Goal: Information Seeking & Learning: Learn about a topic

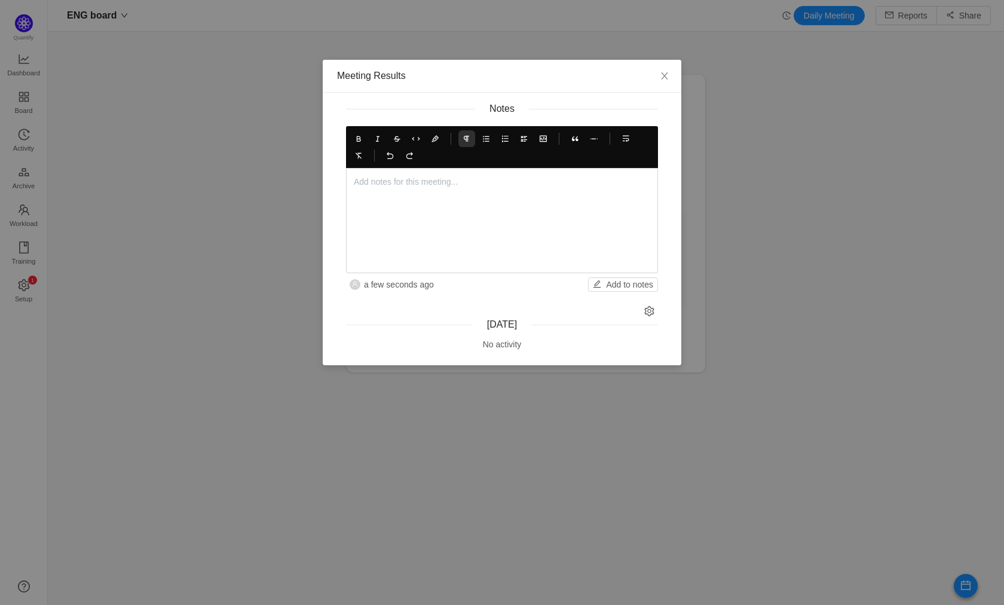
scroll to position [585, 926]
click at [392, 199] on div at bounding box center [502, 221] width 296 height 90
drag, startPoint x: 444, startPoint y: 201, endPoint x: 488, endPoint y: 214, distance: 46.0
click at [488, 214] on p "[PERSON_NAME] is reviewing the latest beta and validating the tickets solved in…" at bounding box center [514, 209] width 273 height 25
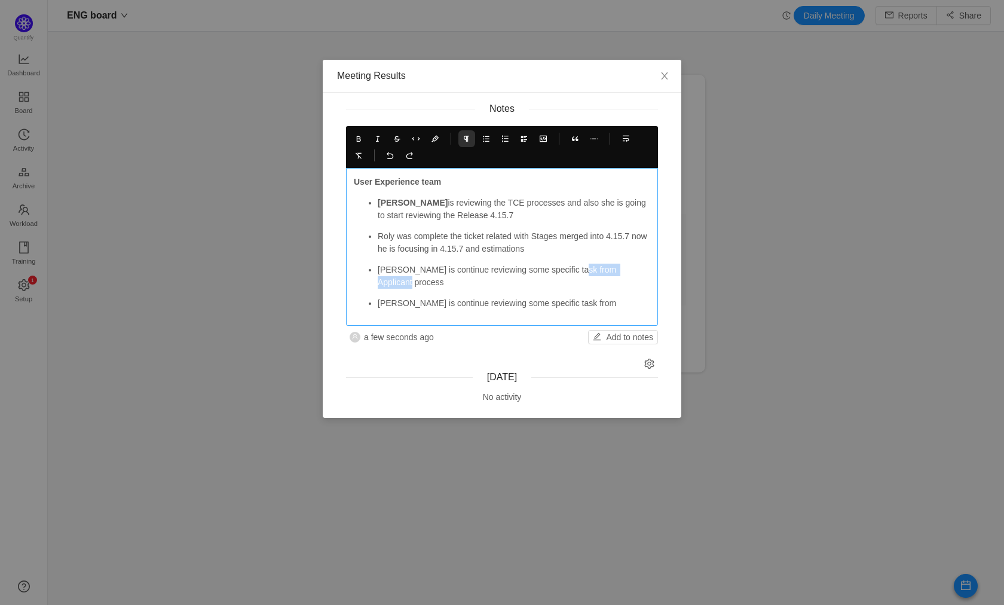
drag, startPoint x: 607, startPoint y: 270, endPoint x: 650, endPoint y: 270, distance: 43.0
click at [650, 270] on p "[PERSON_NAME] is continue reviewing some specific task from Applicant process" at bounding box center [514, 276] width 273 height 25
copy p "Applicant process"
click at [633, 297] on p "[PERSON_NAME] is continue reviewing some specific task from" at bounding box center [514, 303] width 273 height 13
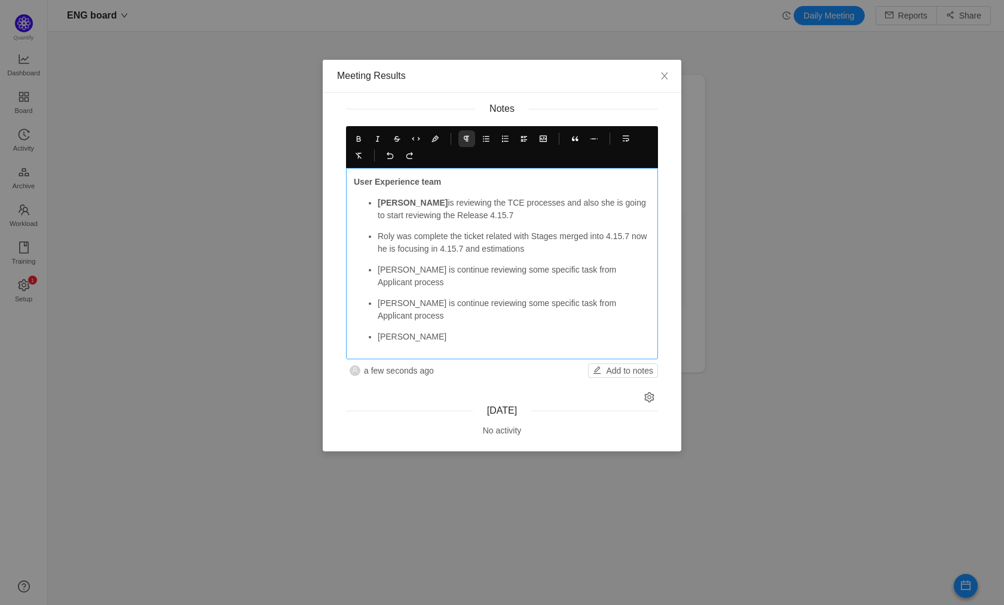
click at [400, 268] on p "[PERSON_NAME] is continue reviewing some specific task from Applicant process" at bounding box center [514, 276] width 273 height 25
click at [401, 303] on p "[PERSON_NAME] is continue reviewing some specific task from Applicant process" at bounding box center [514, 309] width 273 height 25
click at [498, 301] on p "[PERSON_NAME] and [PERSON_NAME] was review some specific task from Applicant pr…" at bounding box center [514, 309] width 273 height 25
click at [485, 331] on p "[PERSON_NAME]" at bounding box center [514, 337] width 273 height 13
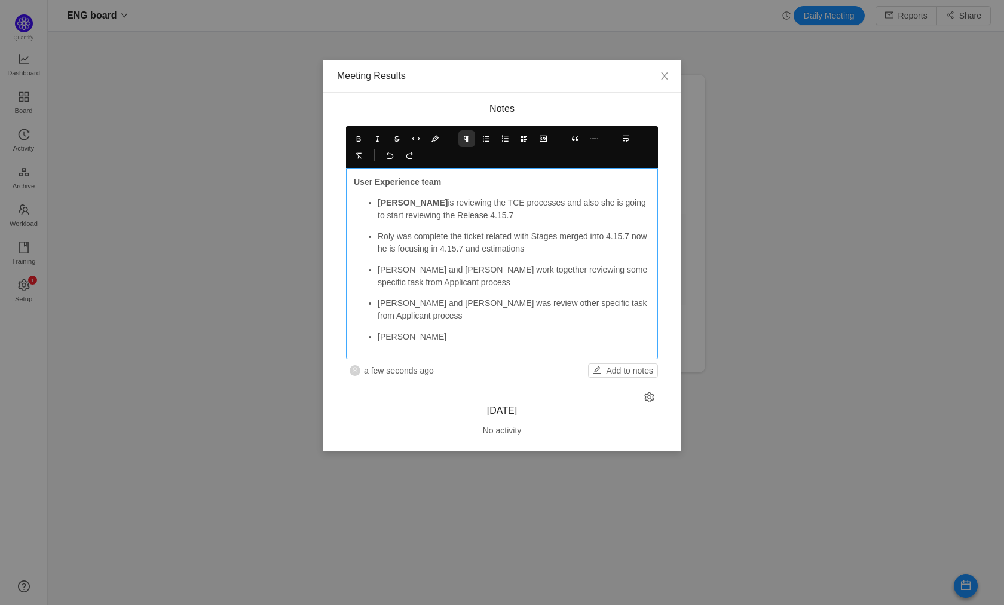
click at [386, 331] on p "[PERSON_NAME]" at bounding box center [514, 337] width 273 height 13
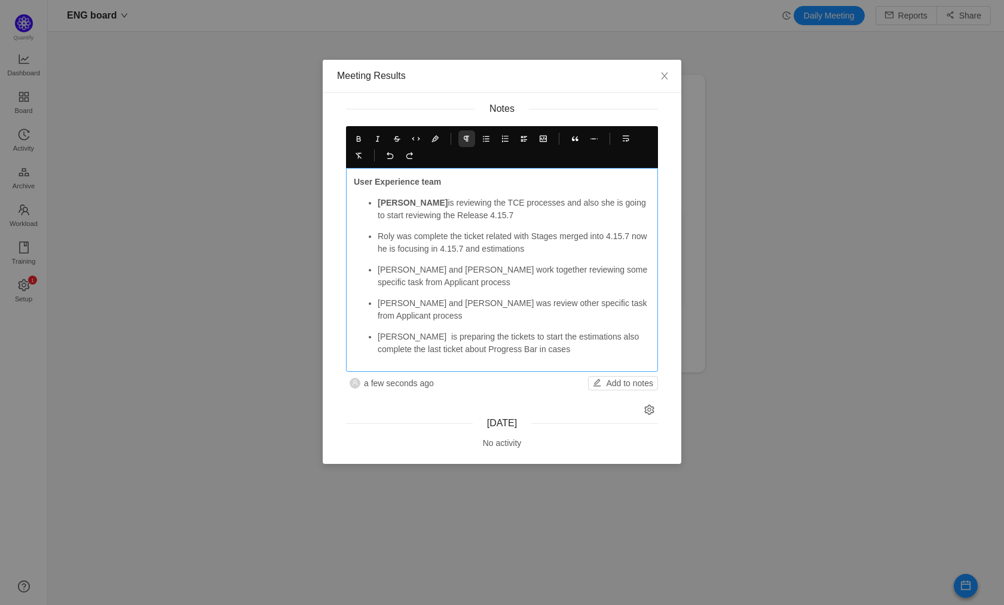
click at [384, 232] on p "Roly was complete the ticket related with Stages merged into 4.15.7 now he is f…" at bounding box center [514, 242] width 273 height 25
click at [357, 141] on icon at bounding box center [358, 138] width 8 height 8
click at [387, 271] on p "[PERSON_NAME] and [PERSON_NAME] work together reviewing some specific task from…" at bounding box center [514, 276] width 273 height 25
drag, startPoint x: 387, startPoint y: 271, endPoint x: 381, endPoint y: 229, distance: 42.3
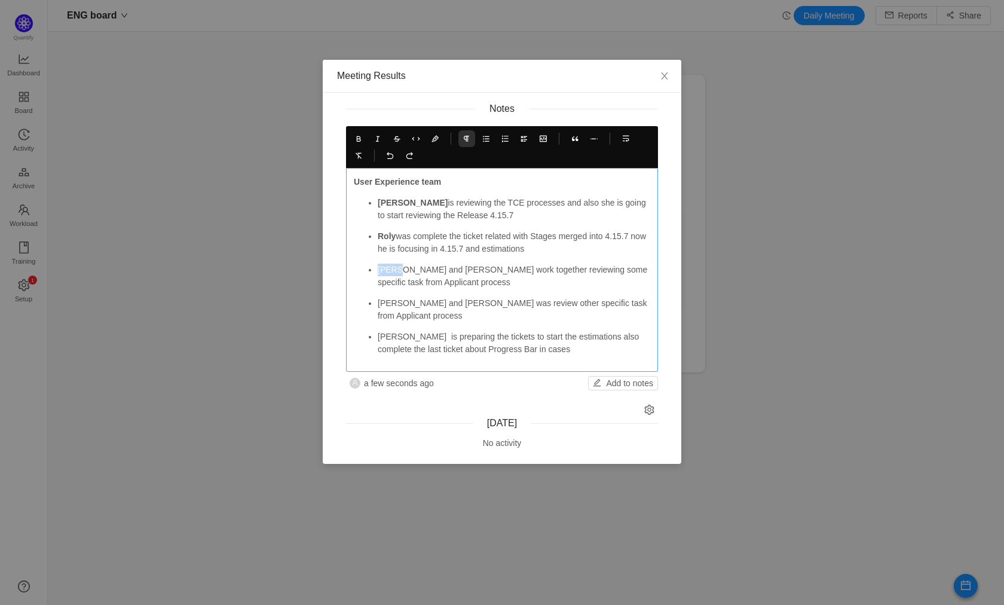
click at [387, 271] on p "[PERSON_NAME] and [PERSON_NAME] work together reviewing some specific task from…" at bounding box center [514, 276] width 273 height 25
click at [357, 140] on icon at bounding box center [358, 138] width 8 height 8
click at [433, 270] on p "[PERSON_NAME] and [PERSON_NAME] work together reviewing some specific task from…" at bounding box center [514, 276] width 273 height 25
drag, startPoint x: 433, startPoint y: 270, endPoint x: 392, endPoint y: 201, distance: 79.3
click at [433, 269] on p "[PERSON_NAME] and [PERSON_NAME] work together reviewing some specific task from…" at bounding box center [514, 276] width 273 height 25
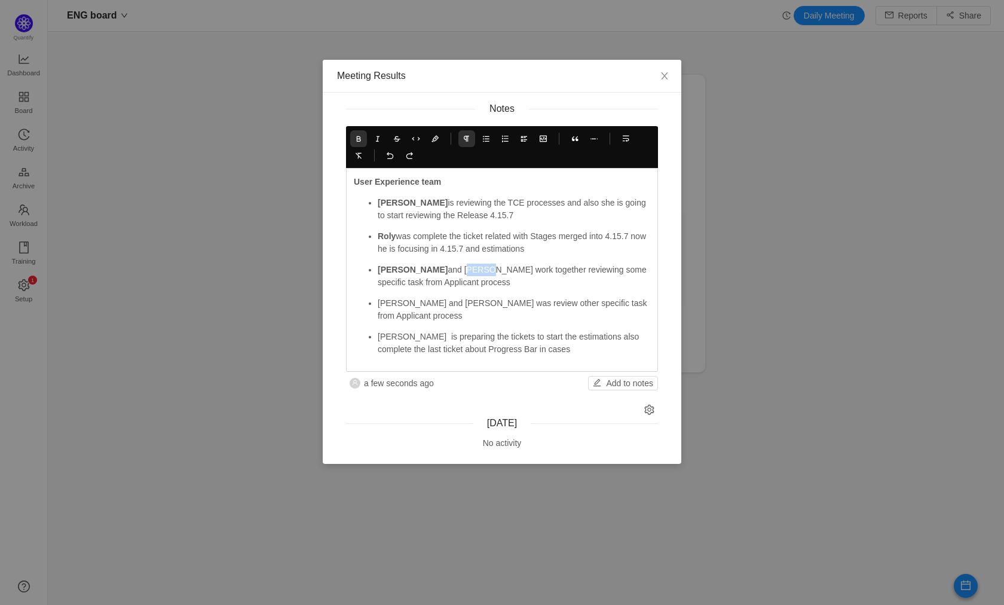
click at [360, 134] on icon at bounding box center [358, 138] width 8 height 8
click at [390, 301] on p "[PERSON_NAME] and [PERSON_NAME] was review other specific task from Applicant p…" at bounding box center [514, 309] width 273 height 25
click at [356, 134] on icon at bounding box center [358, 138] width 8 height 8
click at [433, 305] on p "[PERSON_NAME] and [PERSON_NAME] was review other specific task from Applicant p…" at bounding box center [514, 309] width 273 height 25
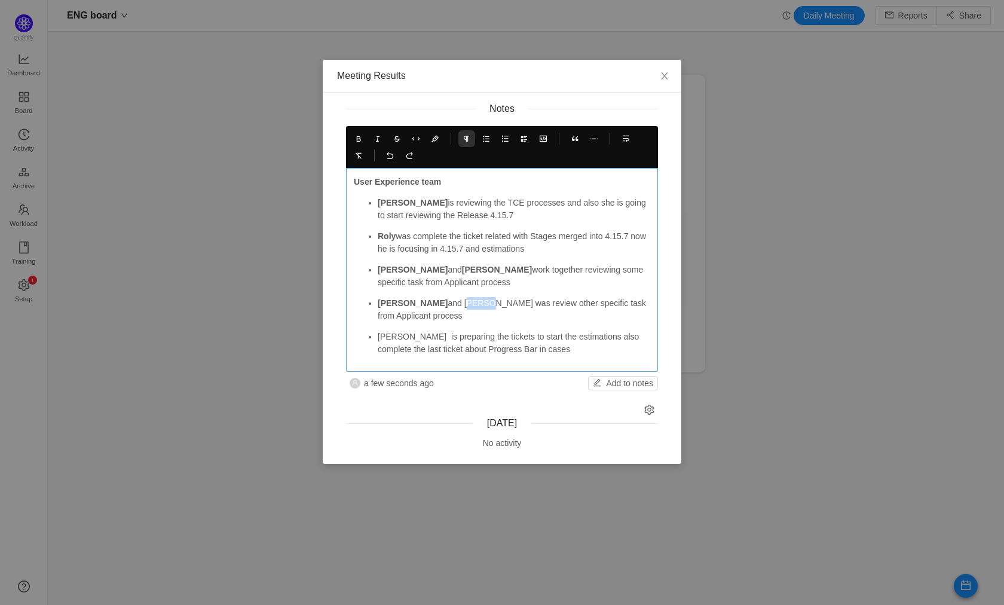
click at [433, 305] on p "[PERSON_NAME] and [PERSON_NAME] was review other specific task from Applicant p…" at bounding box center [514, 309] width 273 height 25
click at [354, 134] on button at bounding box center [358, 138] width 17 height 17
click at [390, 338] on p "[PERSON_NAME] is preparing the tickets to start the estimations also complete t…" at bounding box center [514, 343] width 273 height 25
click at [357, 141] on icon at bounding box center [358, 138] width 8 height 8
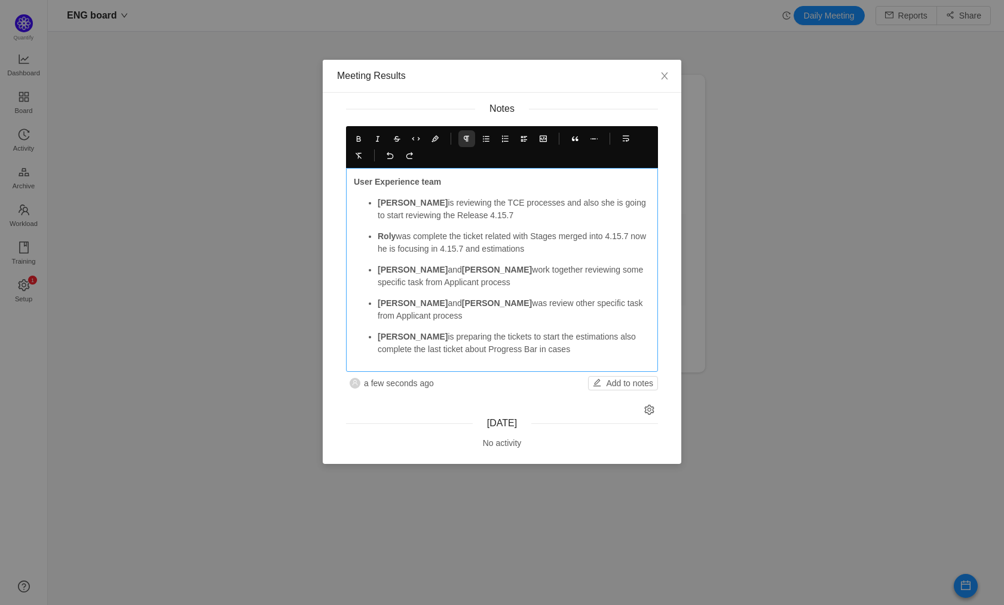
click at [567, 357] on div "User Experience team [PERSON_NAME] is reviewing the TCE processes and also she …" at bounding box center [502, 270] width 312 height 204
click at [567, 354] on p "[PERSON_NAME] is preparing the tickets to start the estimations also complete t…" at bounding box center [514, 343] width 273 height 25
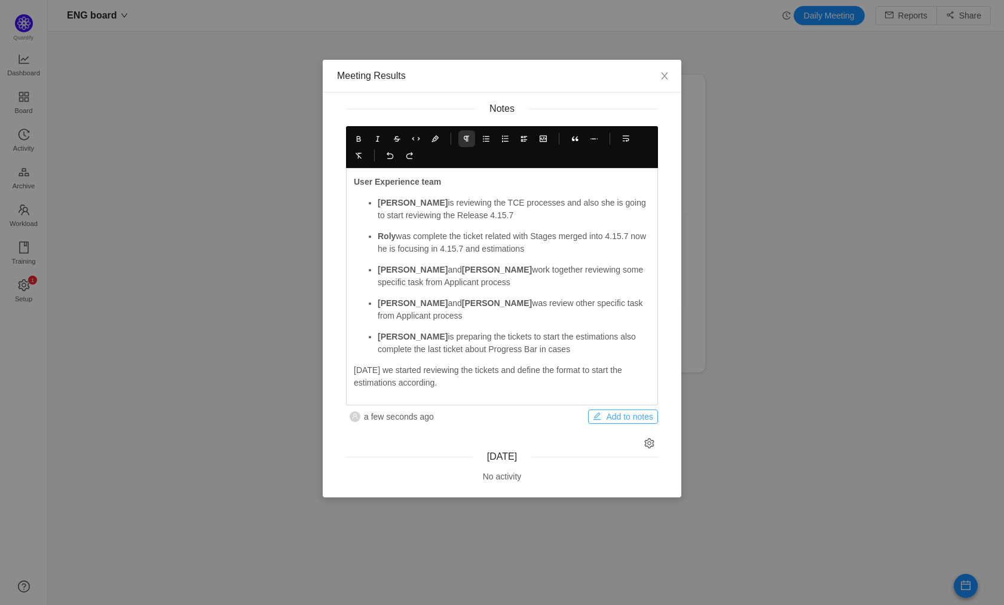
click at [608, 414] on button "Add to notes" at bounding box center [623, 416] width 70 height 14
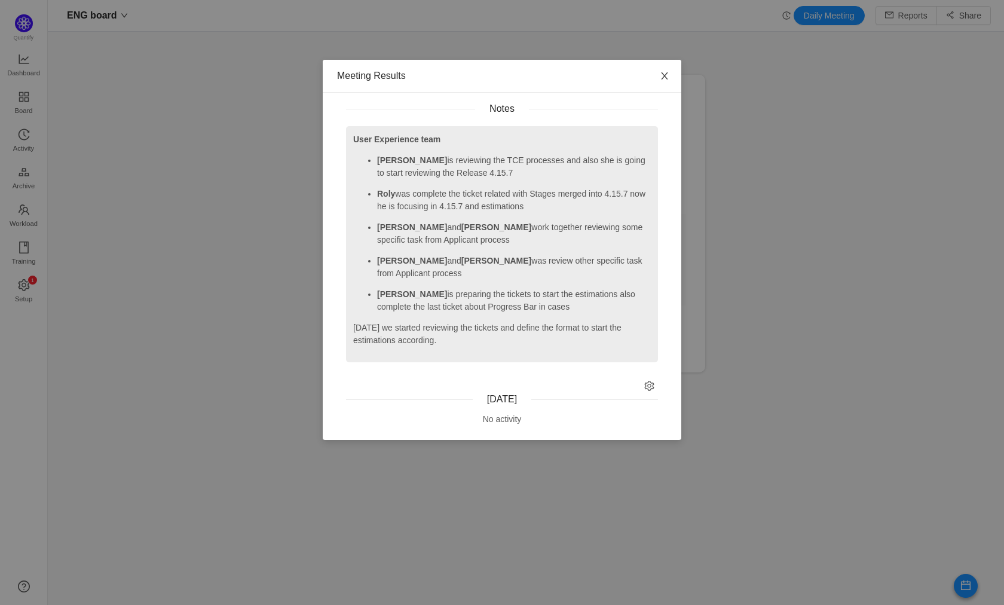
drag, startPoint x: 666, startPoint y: 77, endPoint x: 640, endPoint y: 172, distance: 98.8
click at [666, 77] on icon "icon: close" at bounding box center [665, 76] width 10 height 10
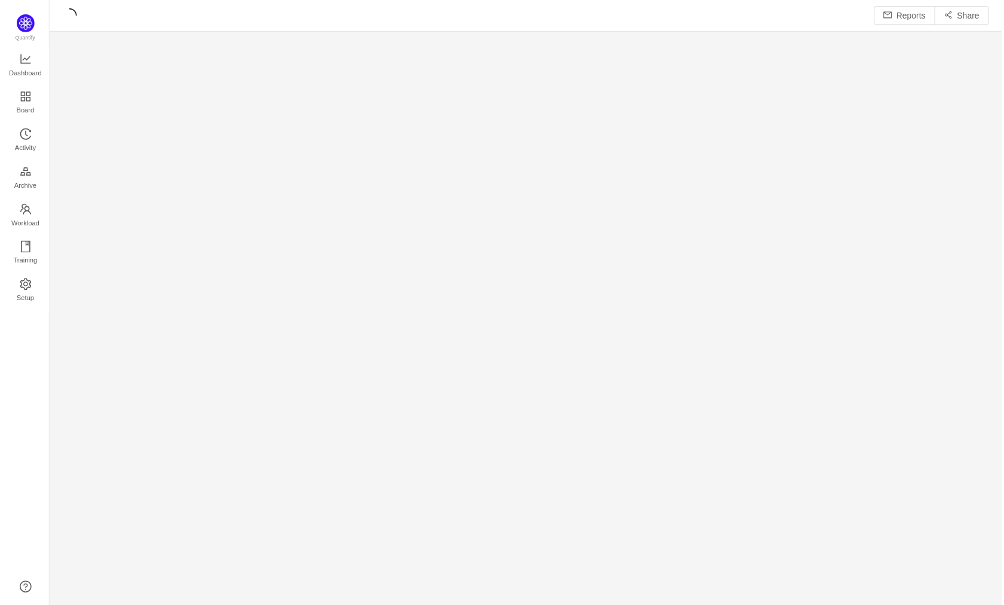
scroll to position [588, 926]
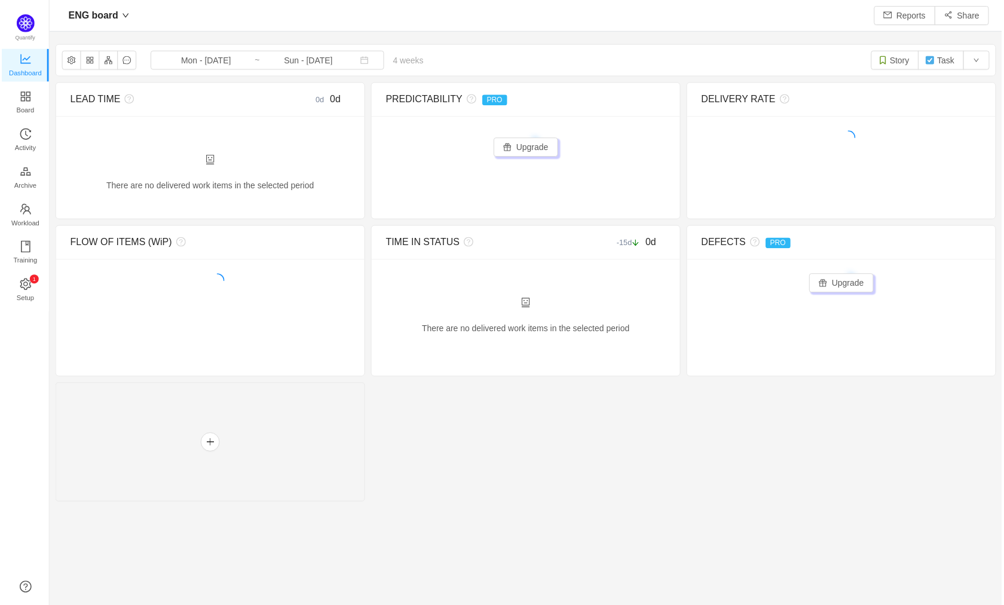
scroll to position [16, 16]
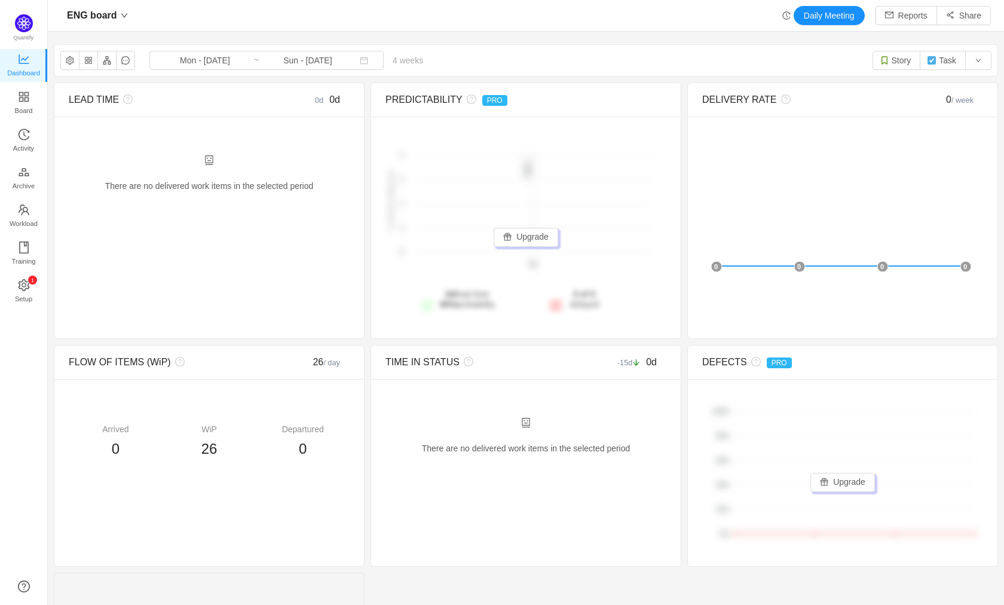
click at [782, 15] on icon "icon: history" at bounding box center [786, 15] width 8 height 8
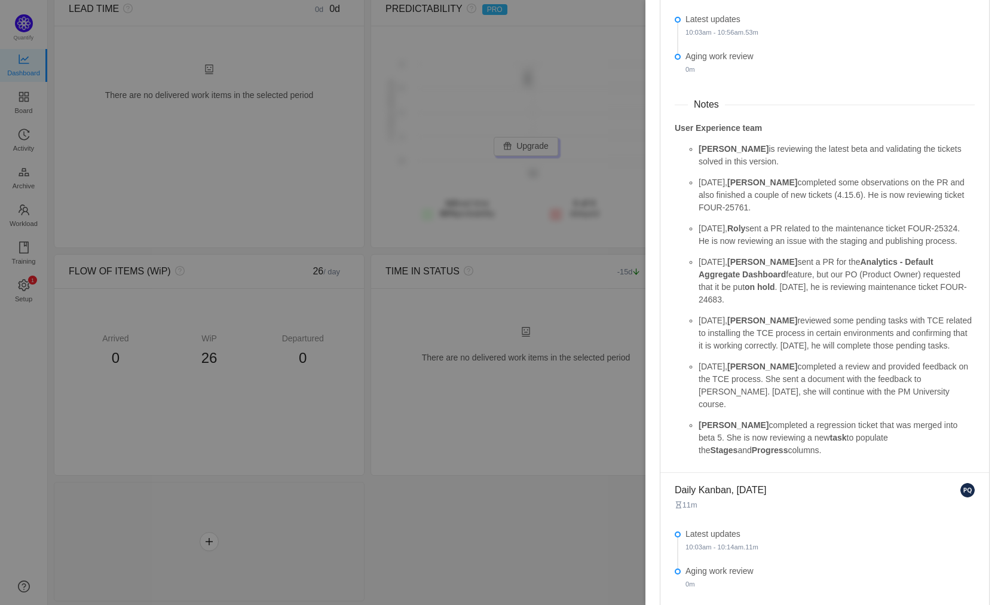
scroll to position [542, 0]
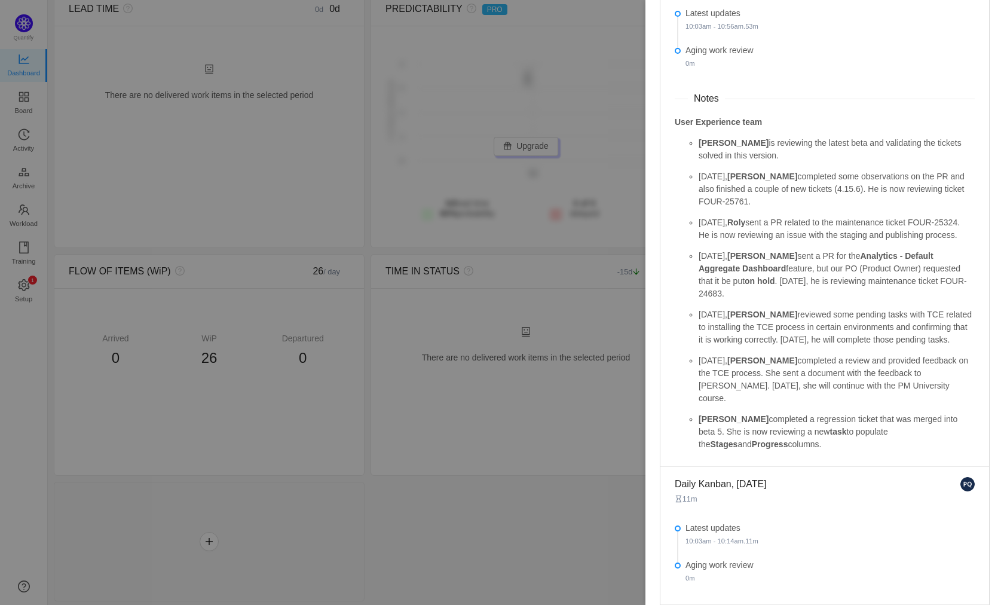
drag, startPoint x: 674, startPoint y: 120, endPoint x: 748, endPoint y: 151, distance: 79.8
click at [748, 151] on div "User Experience team [PERSON_NAME] is reviewing the latest beta and validating …" at bounding box center [825, 283] width 300 height 335
copy div "User Experience team [PERSON_NAME] is reviewing the latest beta and validating …"
